Goal: Information Seeking & Learning: Check status

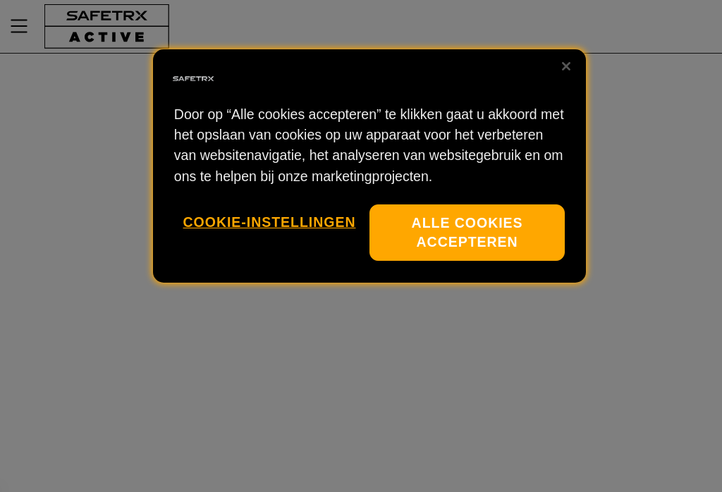
click at [440, 245] on button "Alle cookies accepteren" at bounding box center [466, 232] width 195 height 57
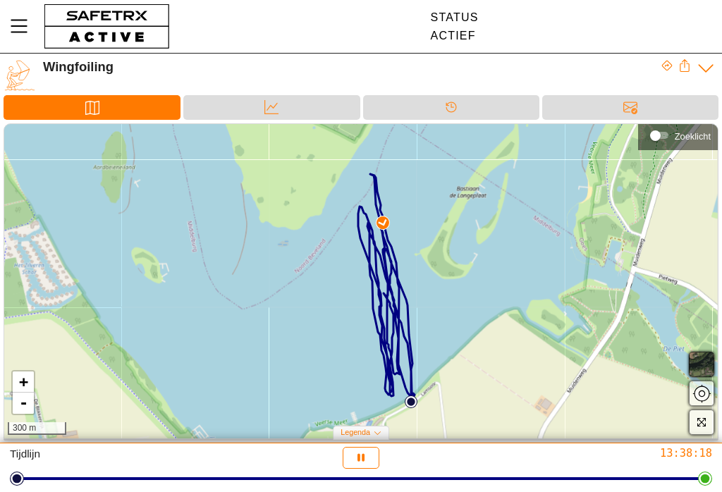
click at [385, 223] on img at bounding box center [382, 222] width 13 height 13
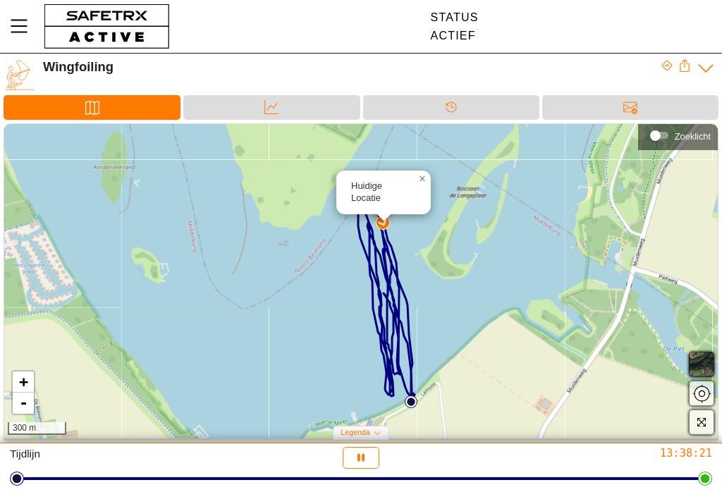
click at [423, 185] on span "×" at bounding box center [422, 179] width 6 height 12
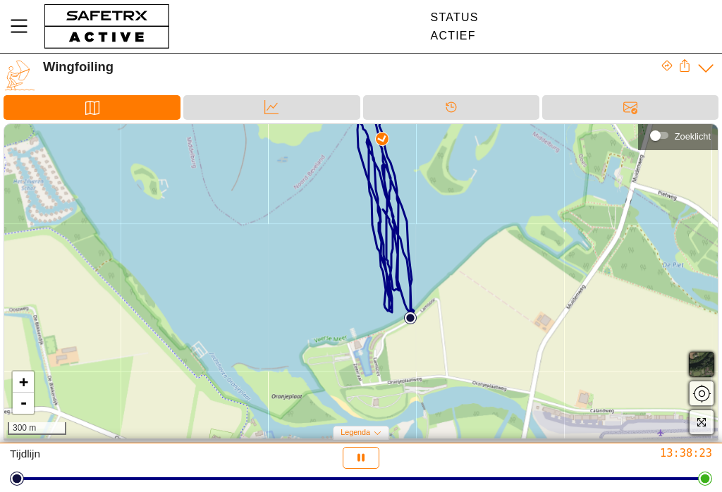
click at [361, 457] on icon "button" at bounding box center [361, 457] width 15 height 15
click at [317, 458] on icon "button" at bounding box center [321, 457] width 15 height 15
click at [20, 480] on div at bounding box center [361, 478] width 688 height 3
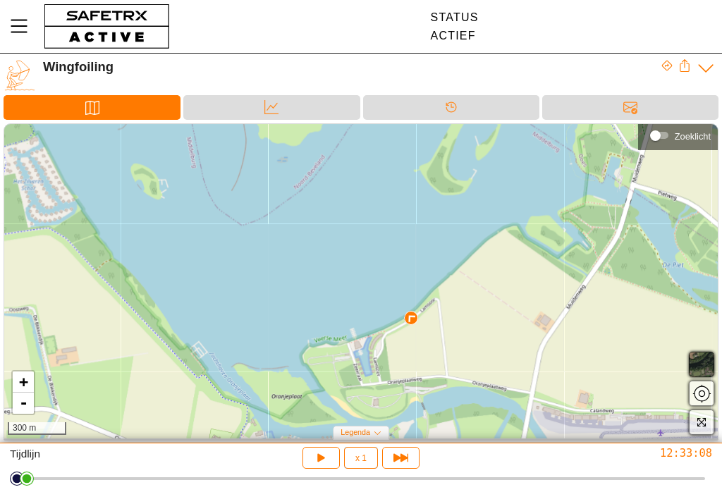
click at [328, 456] on button "button" at bounding box center [320, 458] width 37 height 22
